Goal: Information Seeking & Learning: Learn about a topic

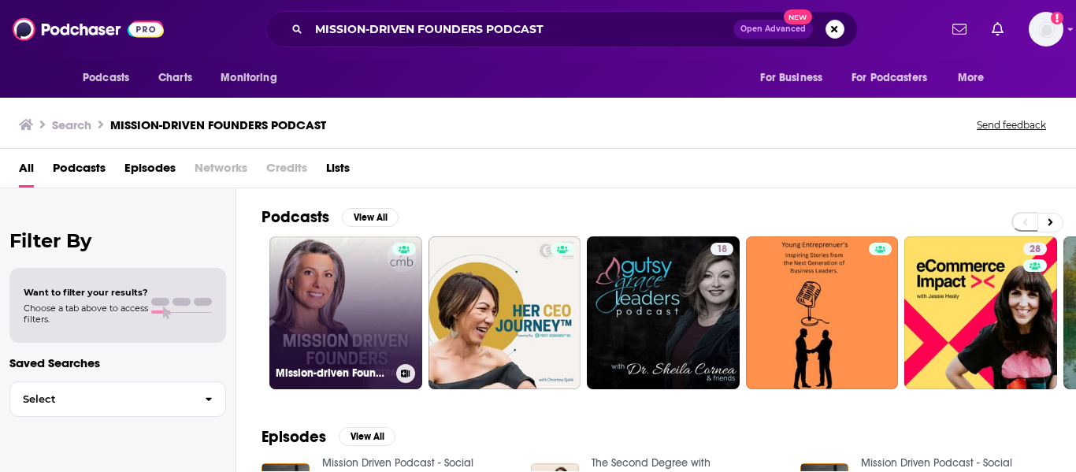
click at [345, 297] on link "Mission-driven Founders" at bounding box center [345, 312] width 153 height 153
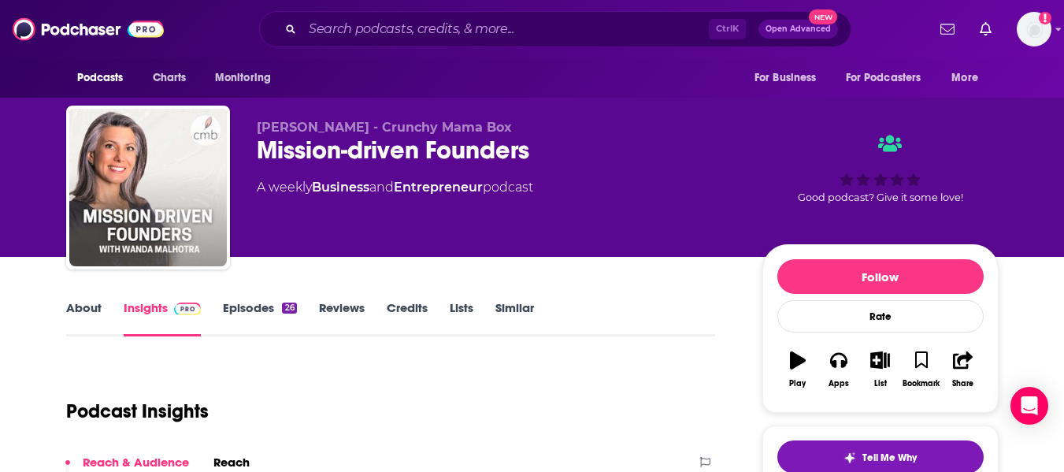
click at [409, 154] on div "Mission-driven Founders" at bounding box center [497, 150] width 480 height 31
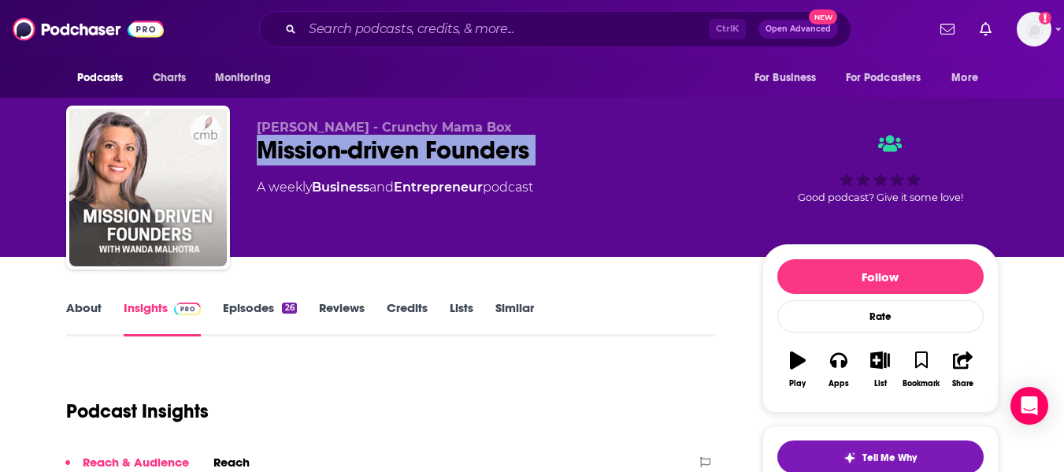
click at [409, 154] on div "Mission-driven Founders" at bounding box center [497, 150] width 480 height 31
